Goal: Obtain resource: Download file/media

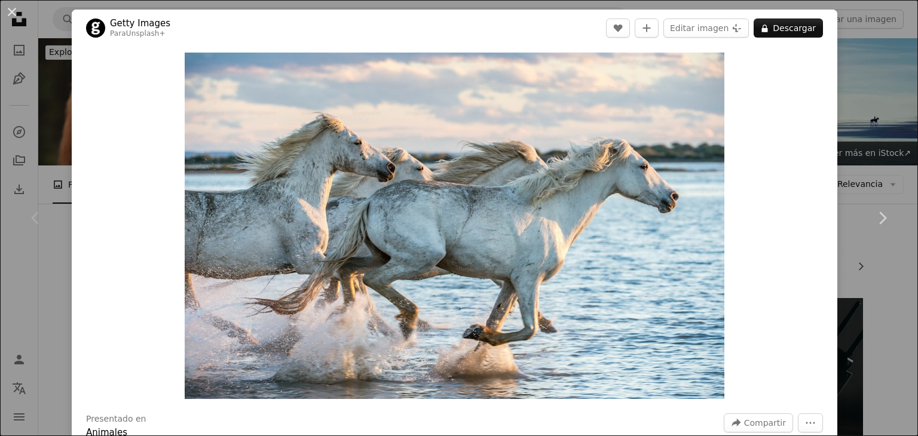
scroll to position [172, 0]
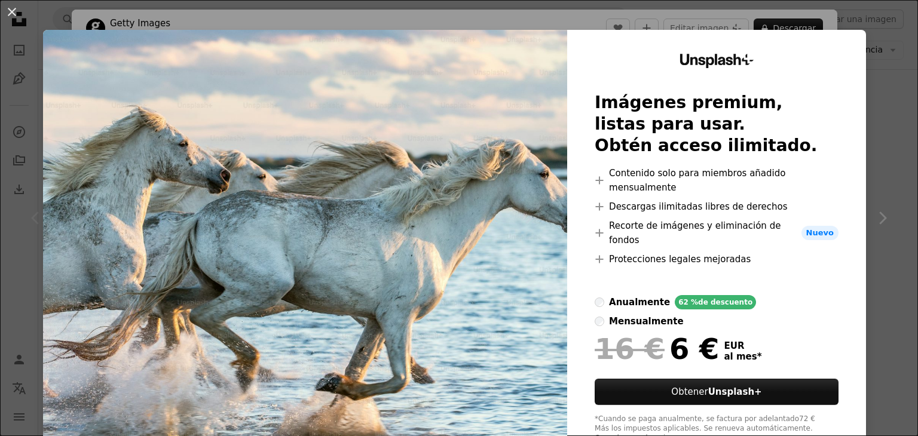
click at [859, 65] on div "An X shape Unsplash+ Imágenes premium, listas para usar. Obtén acceso ilimitado…" at bounding box center [459, 218] width 918 height 436
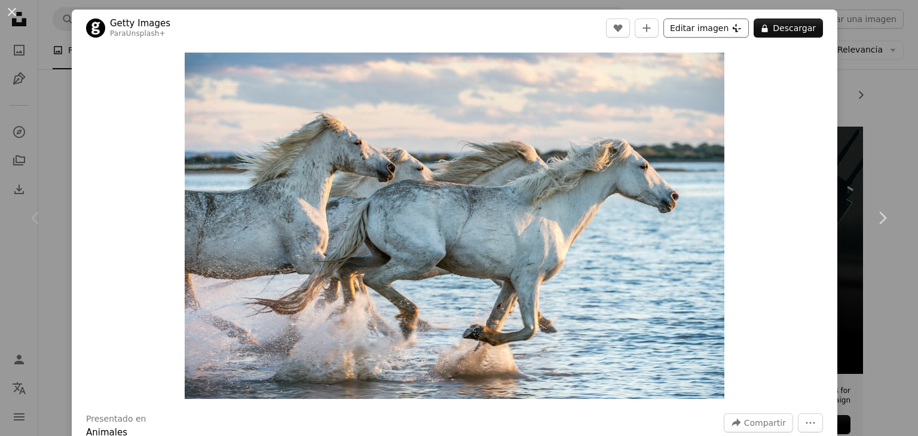
click at [706, 28] on button "Editar imagen Plus sign for Unsplash+" at bounding box center [706, 28] width 85 height 19
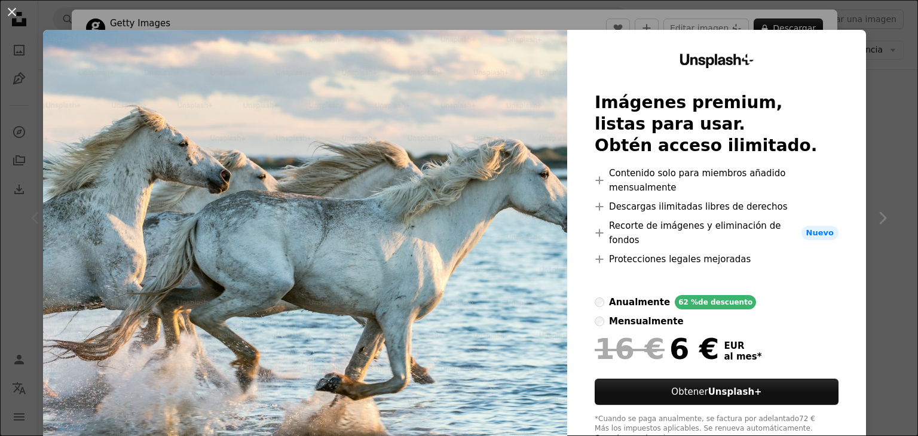
click at [636, 13] on div "An X shape Unsplash+ Imágenes premium, listas para usar. Obtén acceso ilimitado…" at bounding box center [459, 218] width 918 height 436
